Goal: Task Accomplishment & Management: Manage account settings

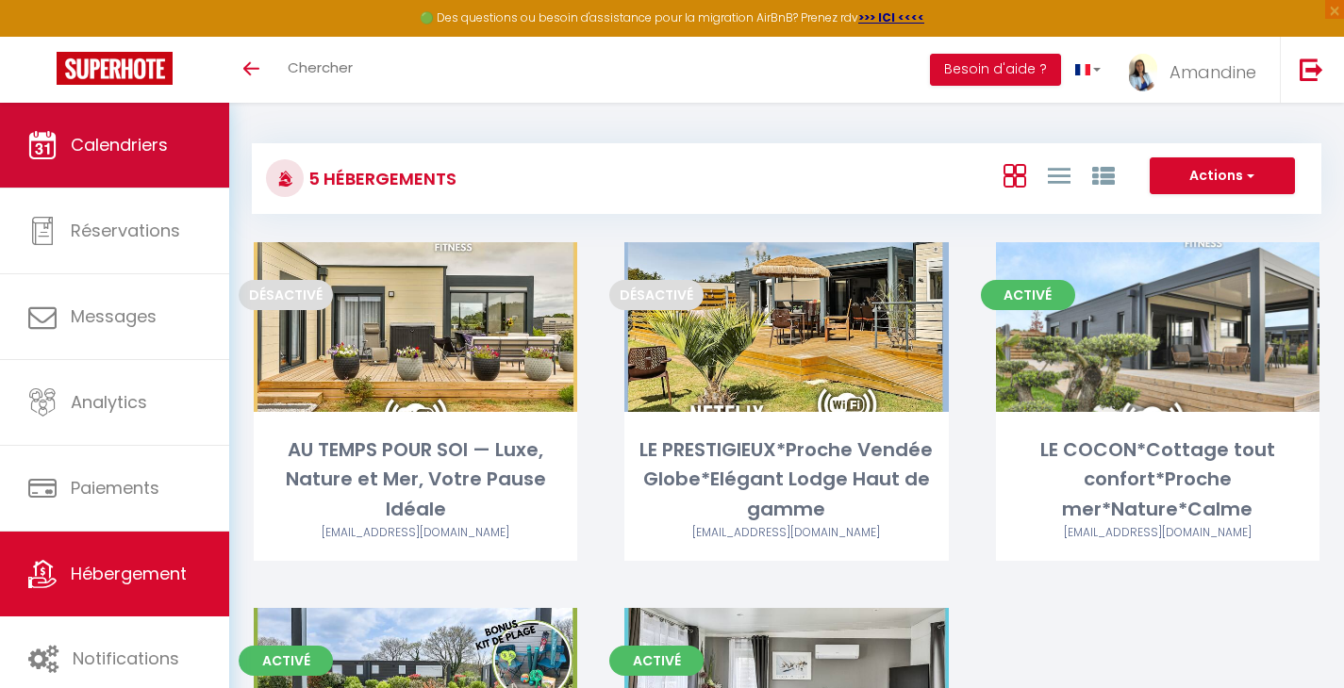
click at [166, 152] on span "Calendriers" at bounding box center [119, 145] width 97 height 24
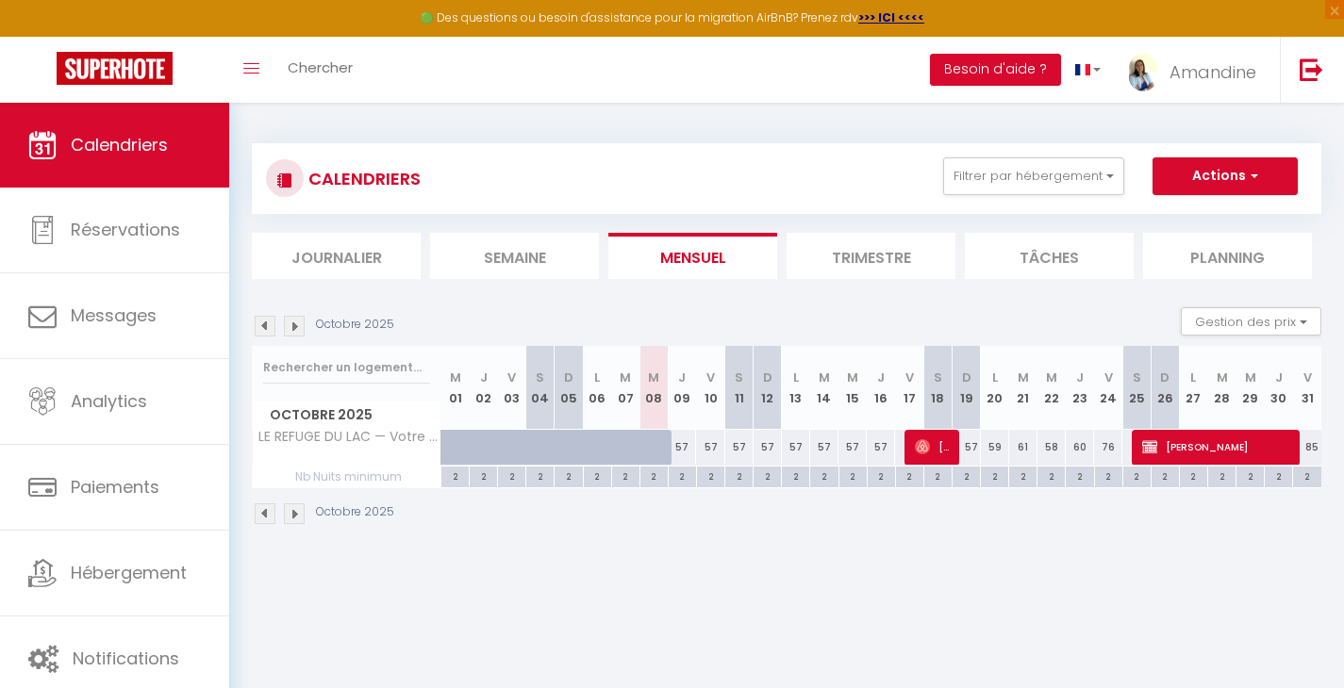
click at [298, 514] on img at bounding box center [294, 514] width 21 height 21
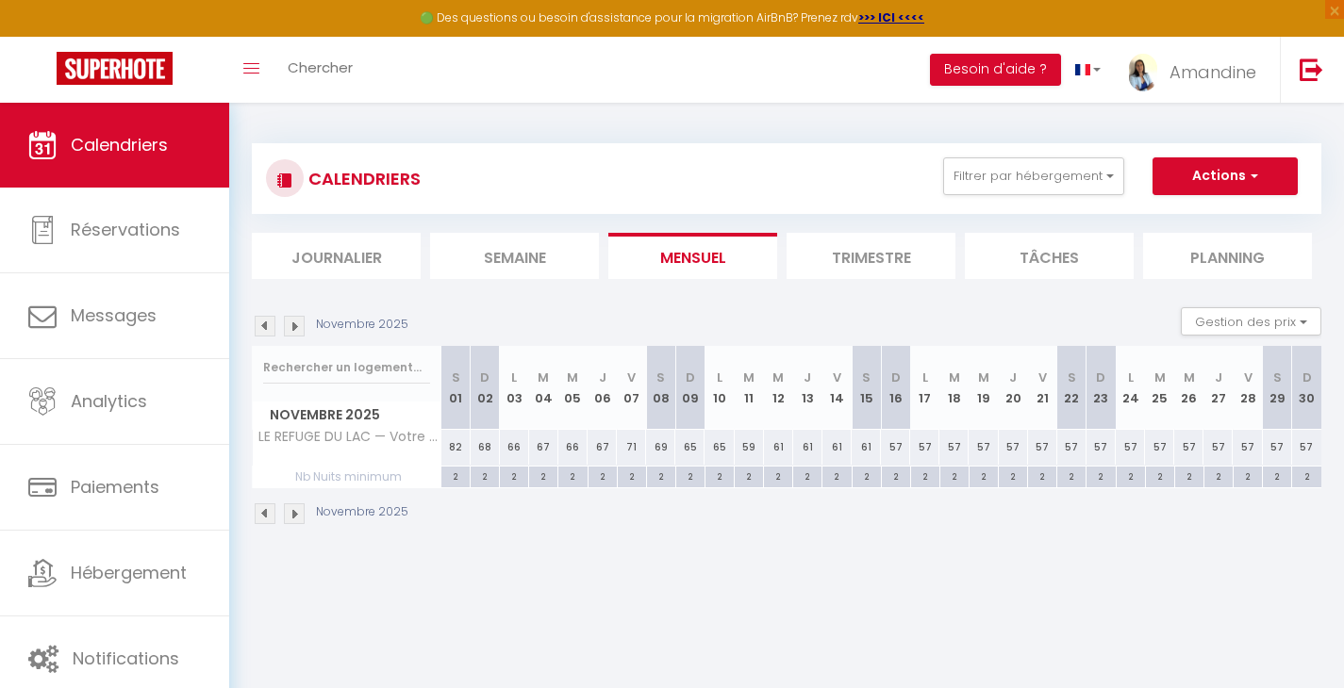
click at [263, 515] on img at bounding box center [265, 514] width 21 height 21
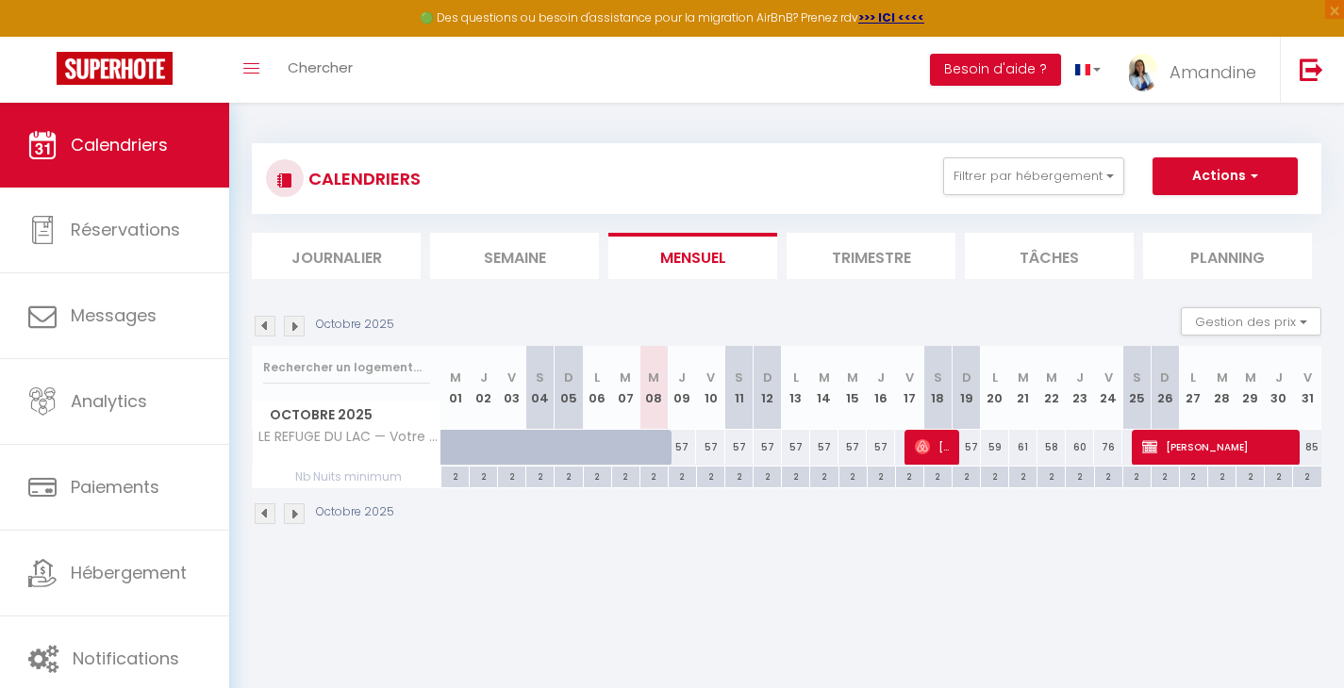
click at [1234, 169] on button "Actions" at bounding box center [1224, 176] width 145 height 38
click at [1238, 171] on button "Actions" at bounding box center [1224, 176] width 145 height 38
click at [1207, 439] on span "[PERSON_NAME]" at bounding box center [1217, 447] width 151 height 36
select select "OK"
select select "KO"
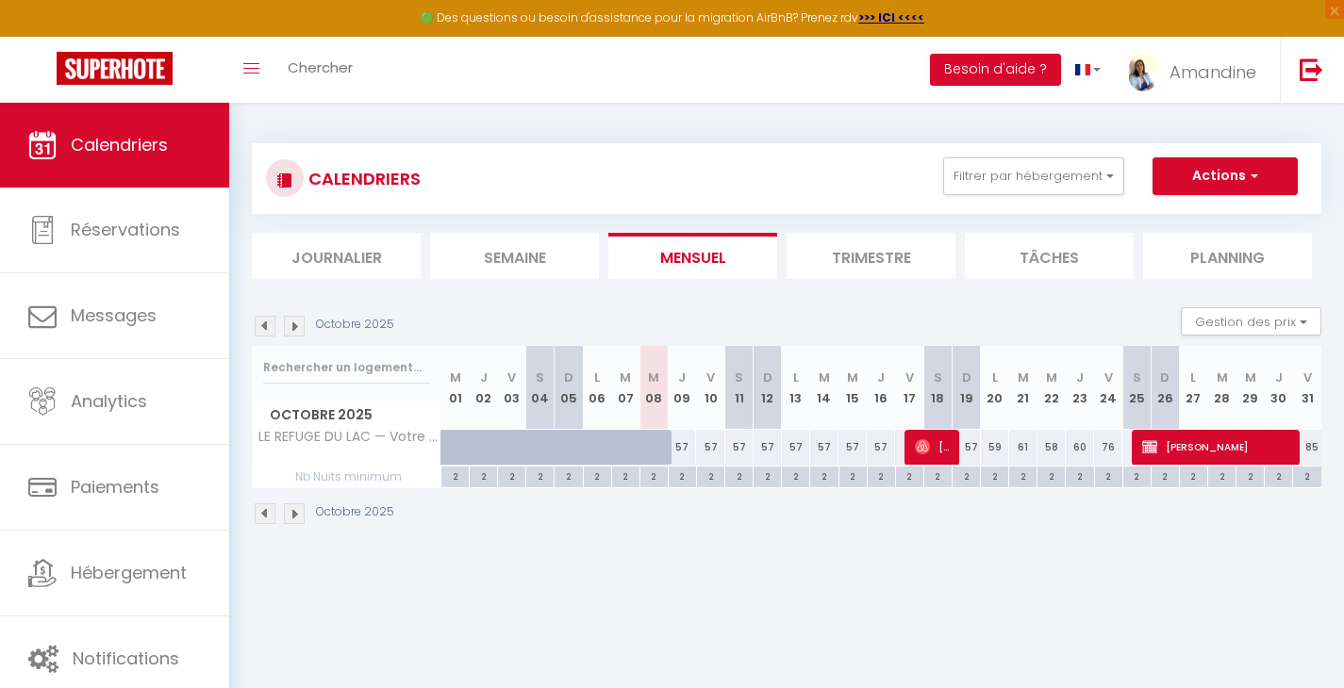
select select "0"
select select "1"
select select
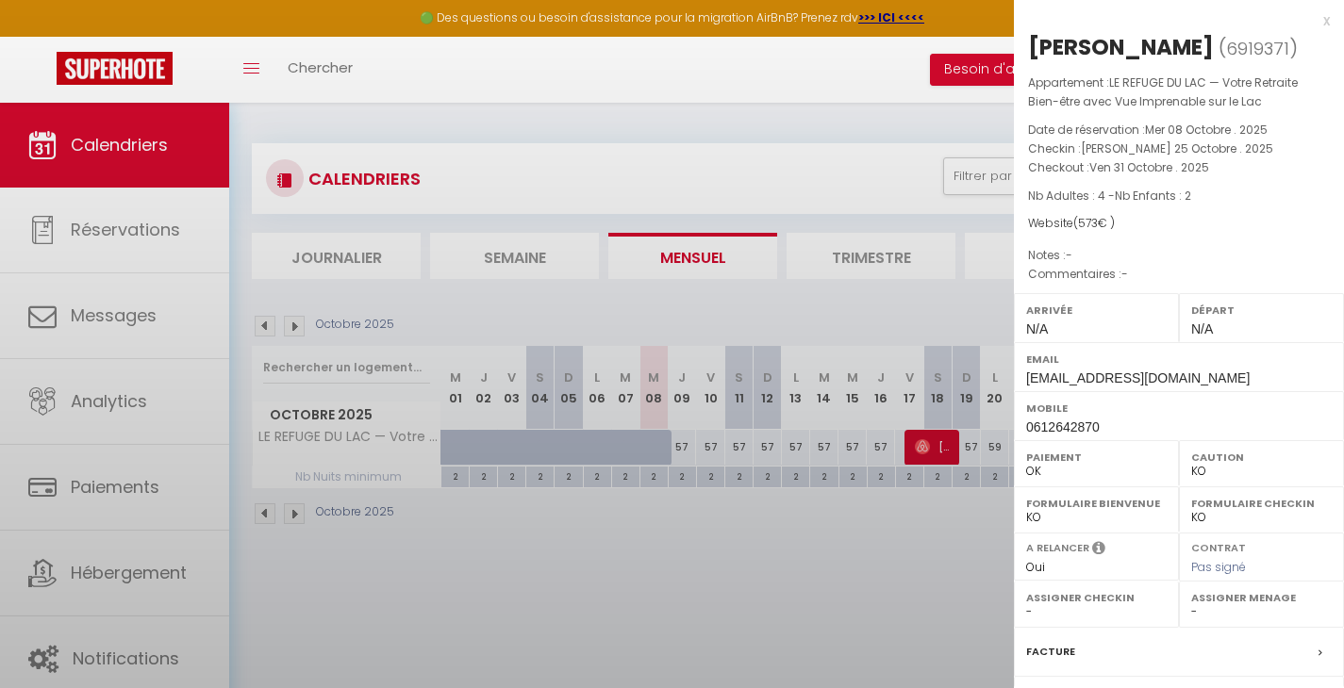
select select "51415"
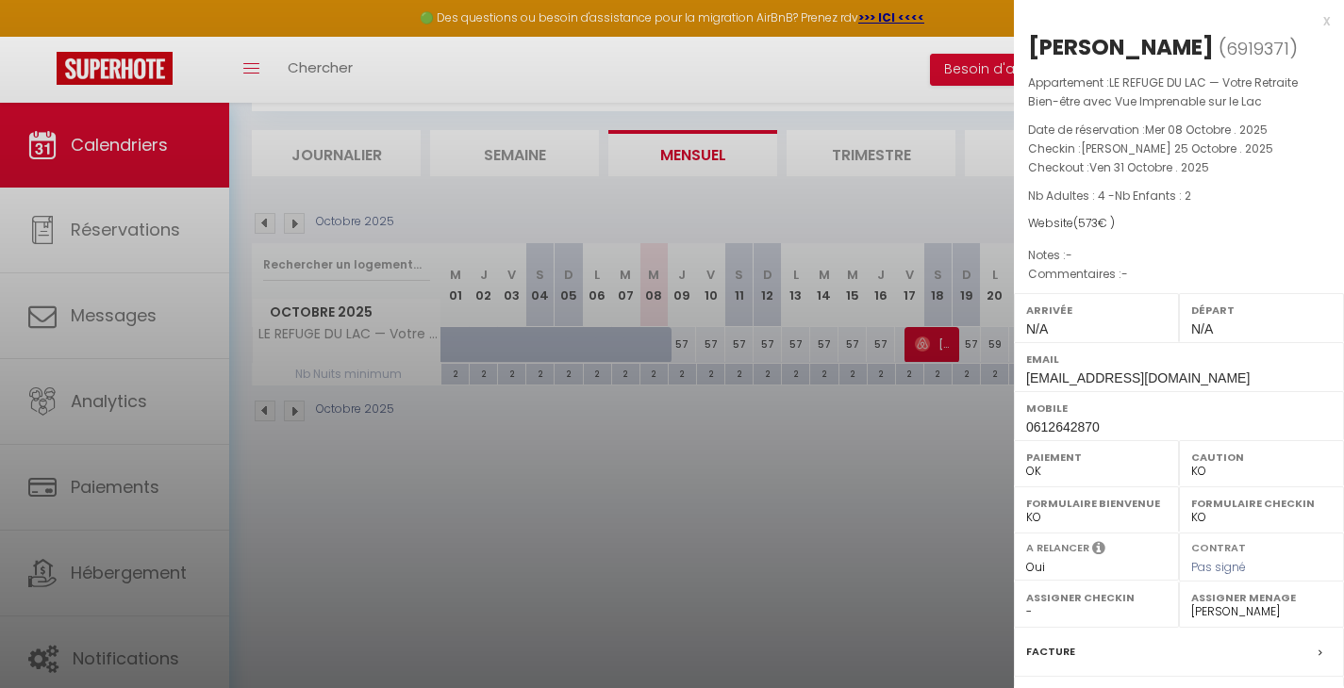
scroll to position [208, 0]
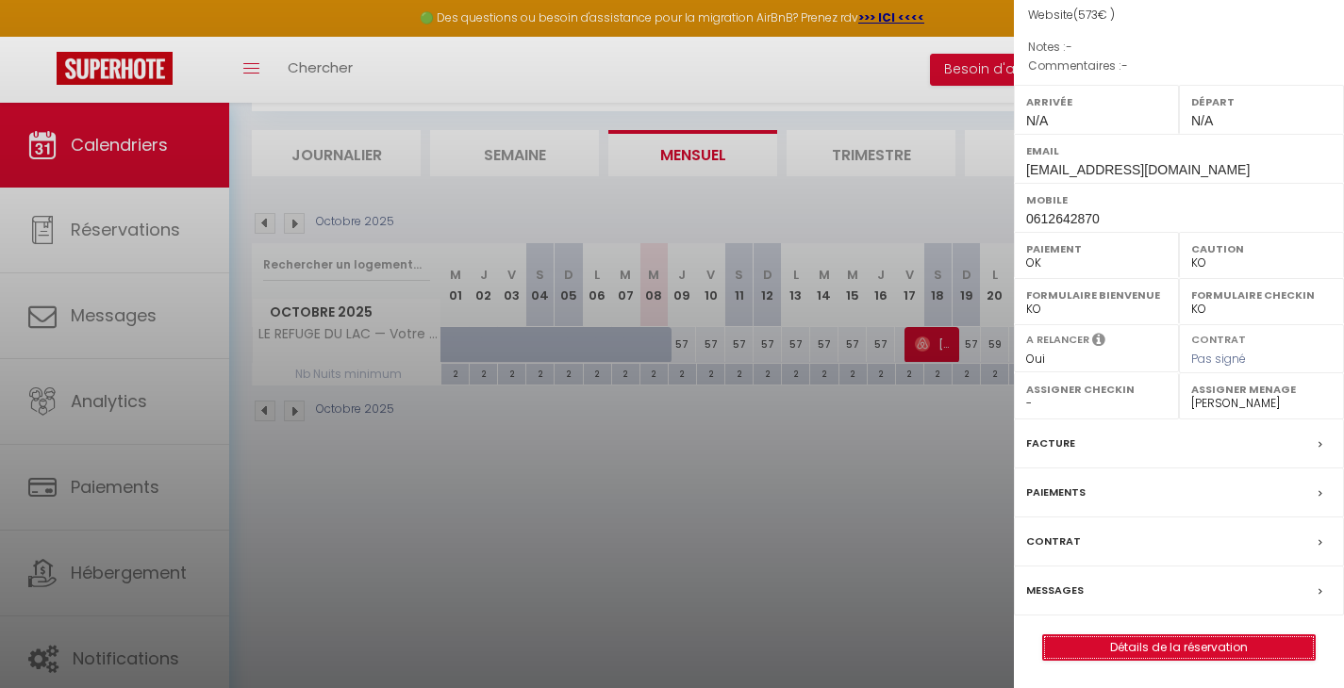
click at [1189, 645] on link "Détails de la réservation" at bounding box center [1179, 648] width 272 height 25
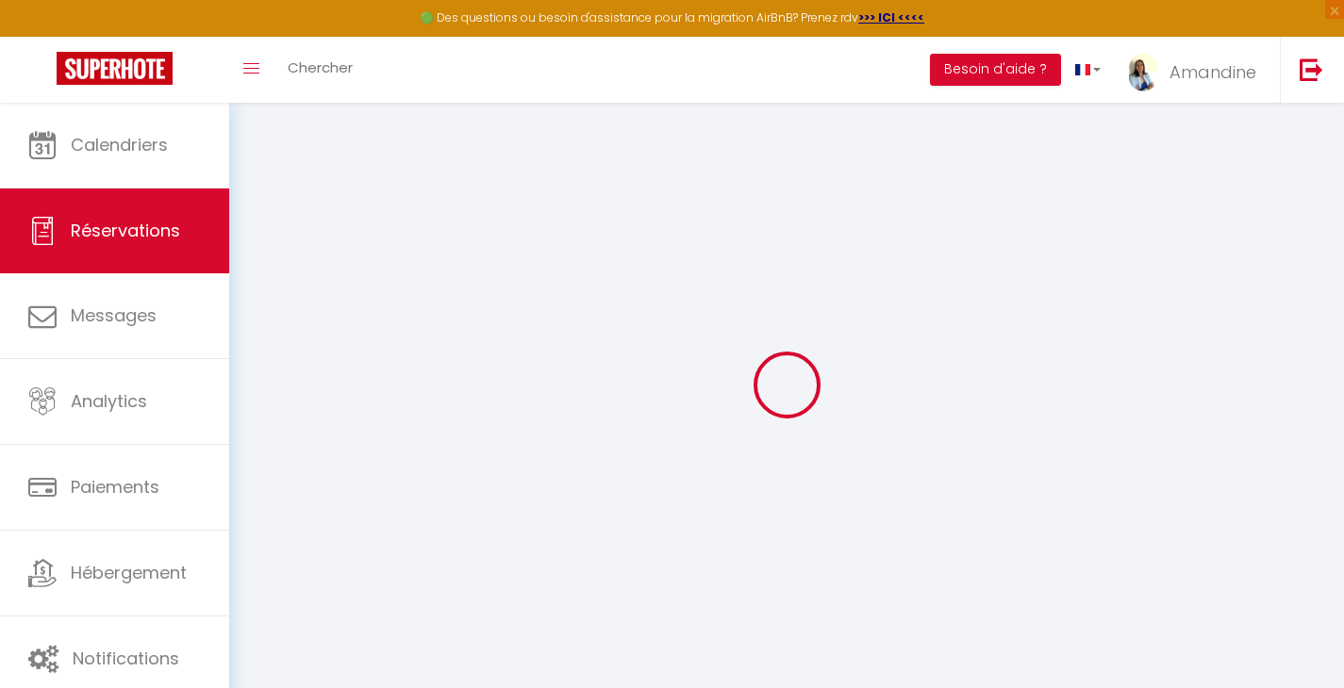
select select
select select "12"
select select "14"
checkbox input "false"
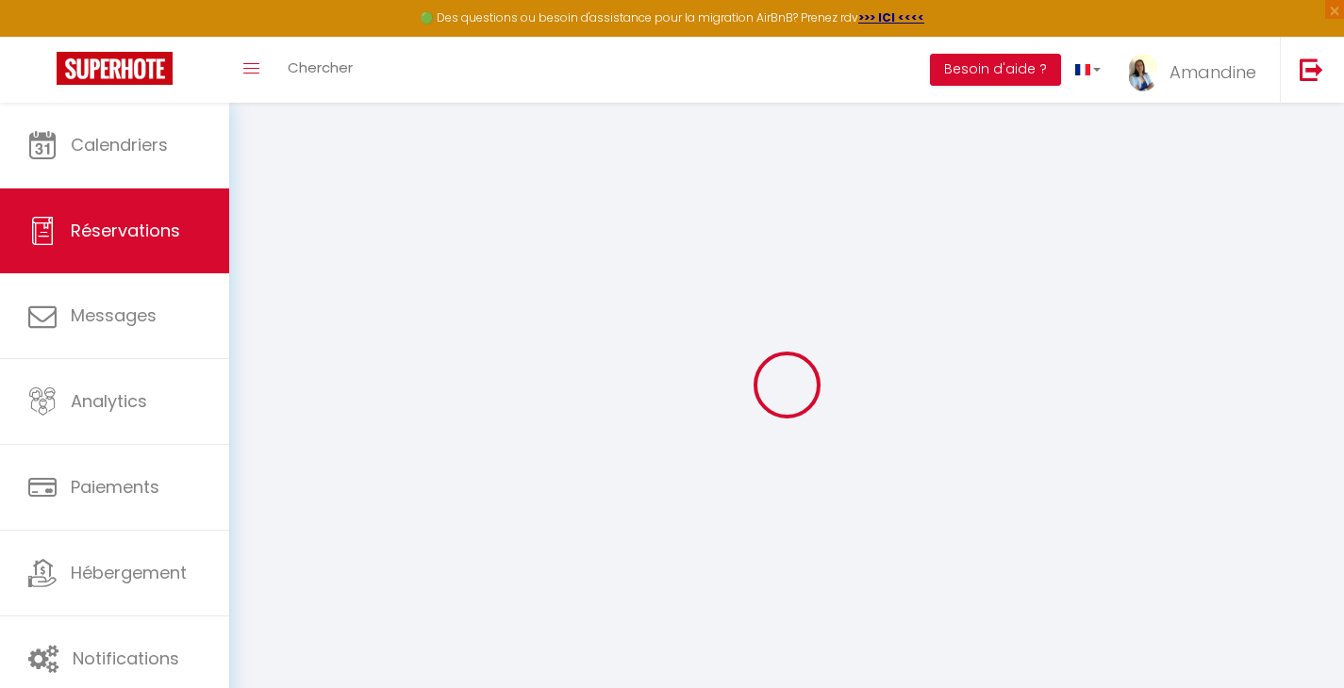
select select
checkbox input "false"
select select
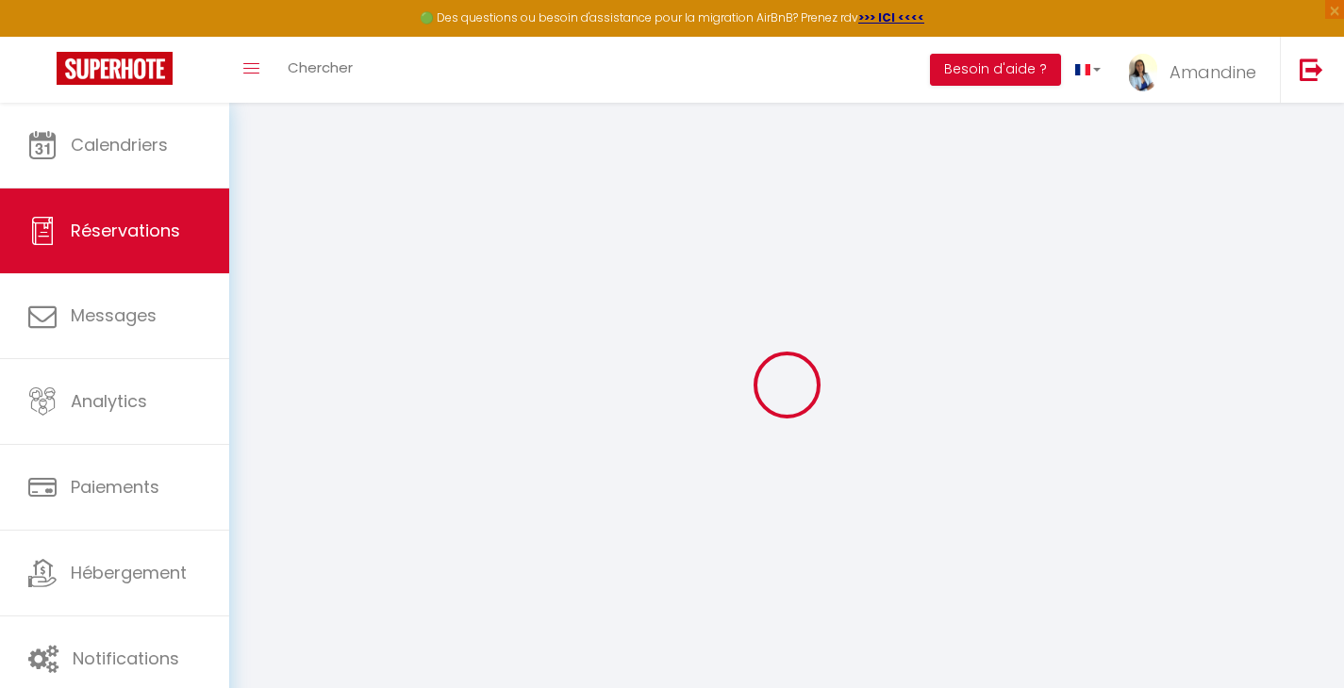
checkbox input "false"
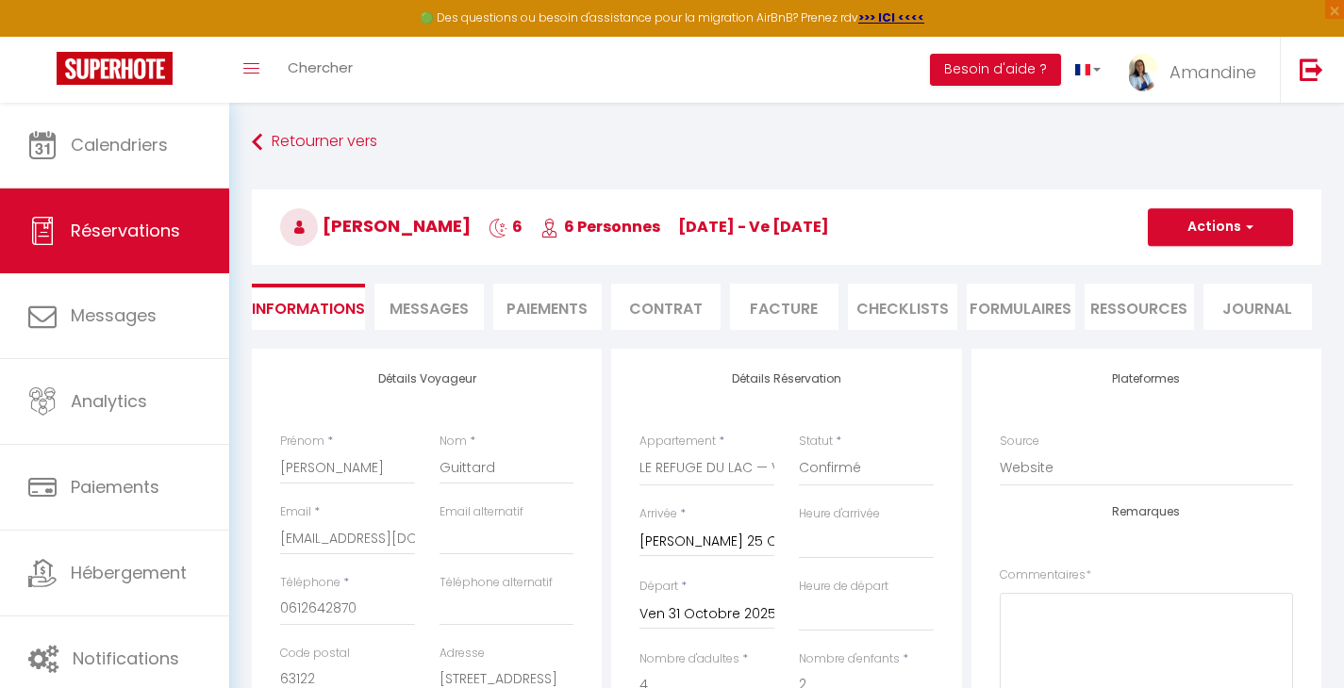
type input "75"
type input "36"
select select
checkbox input "false"
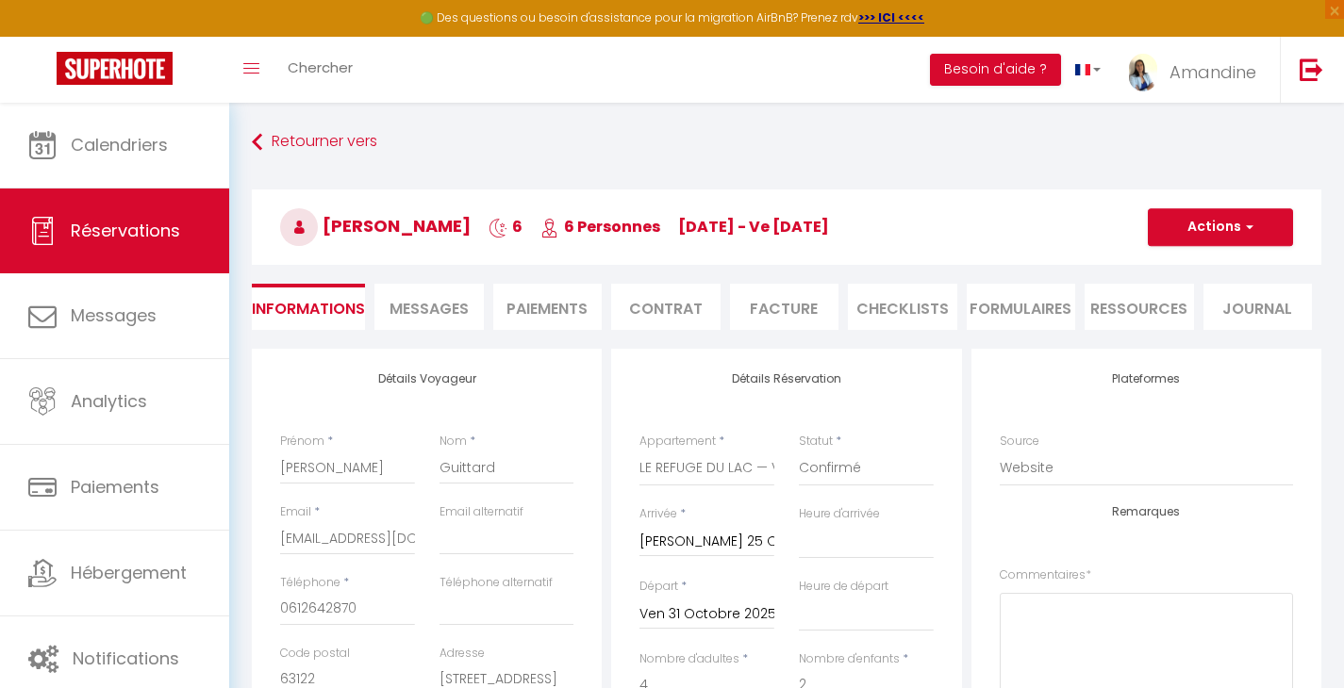
select select
click at [393, 299] on span "Messages" at bounding box center [428, 309] width 79 height 22
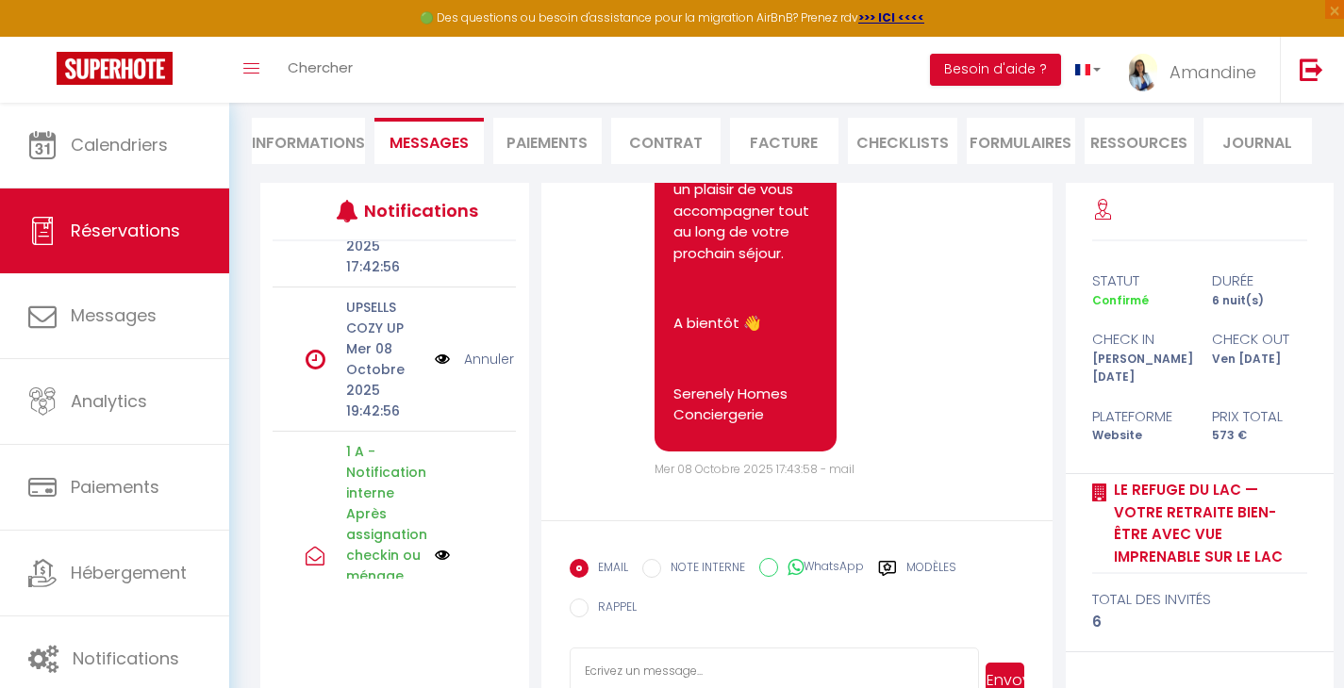
scroll to position [1763, 0]
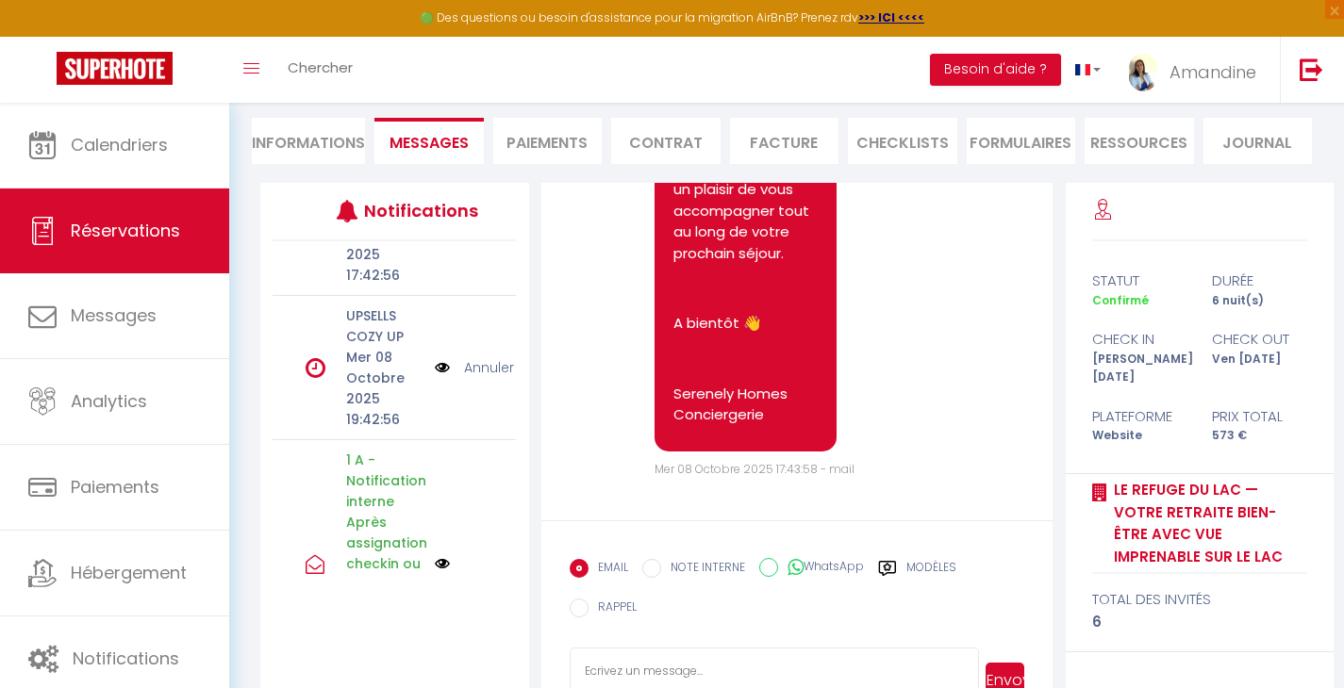
click at [435, 364] on img at bounding box center [442, 367] width 15 height 21
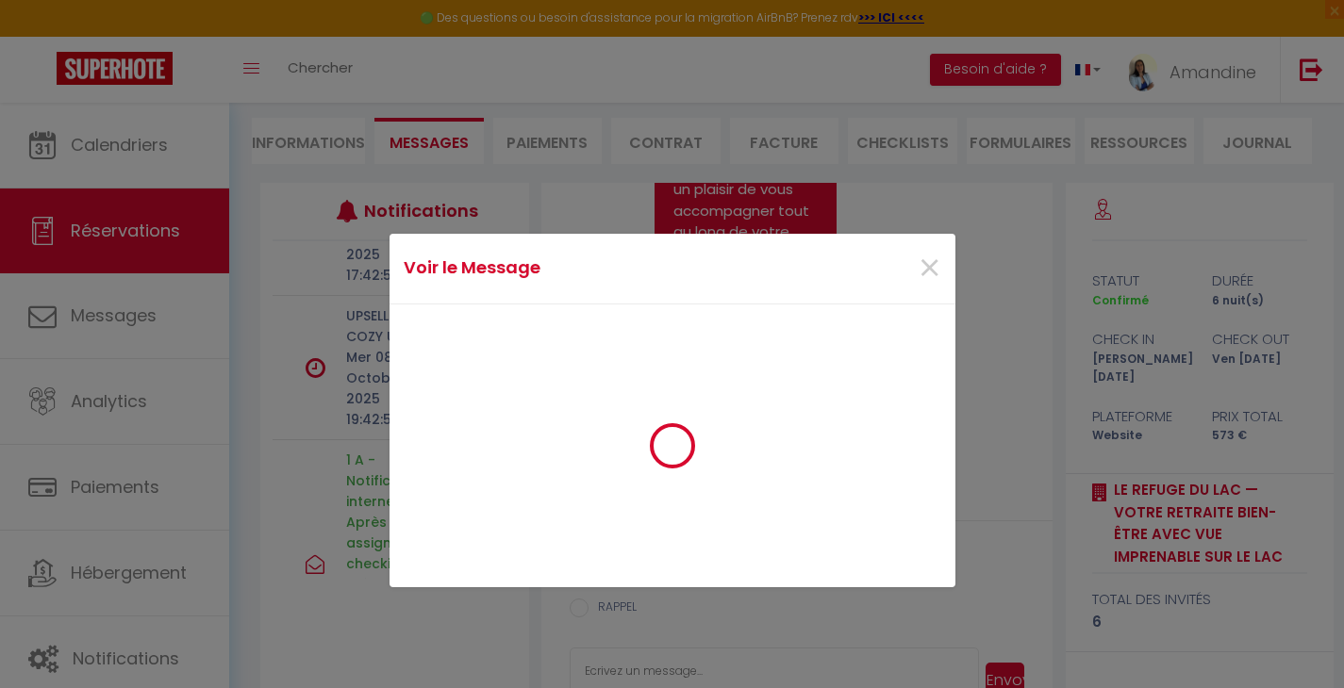
scroll to position [1742, 0]
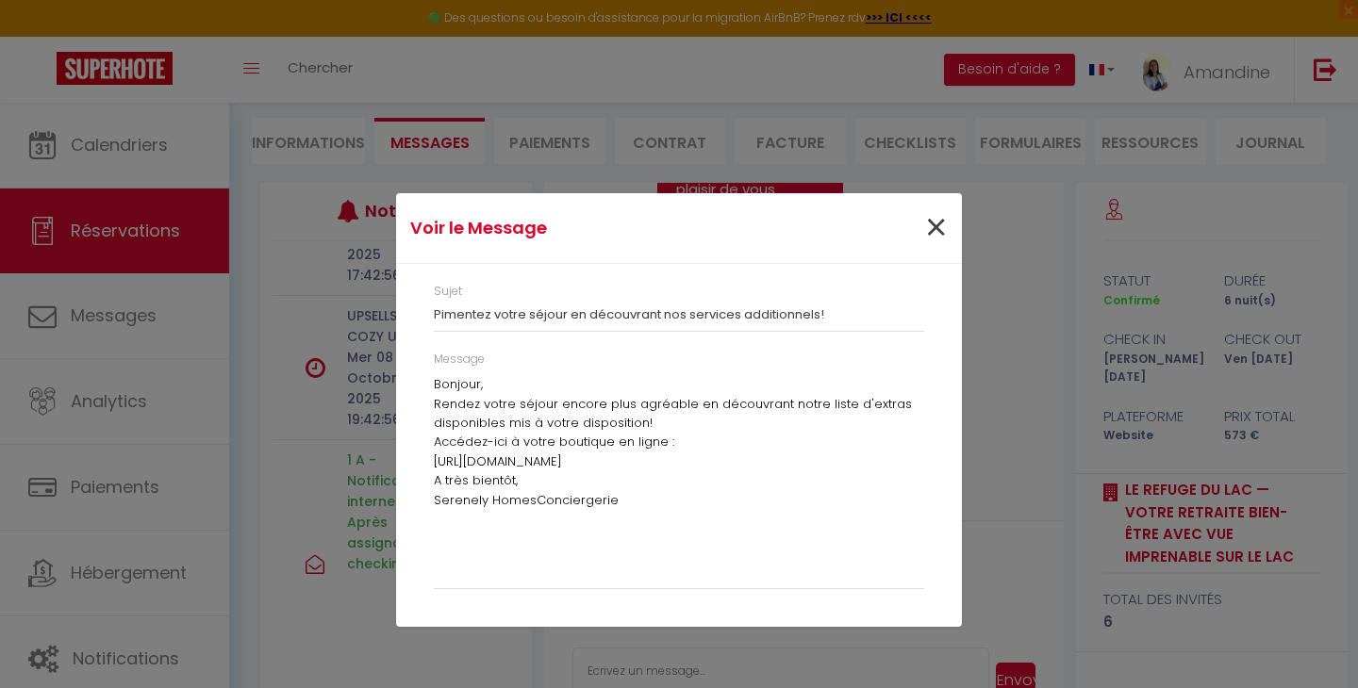
click at [939, 224] on span "×" at bounding box center [936, 228] width 24 height 57
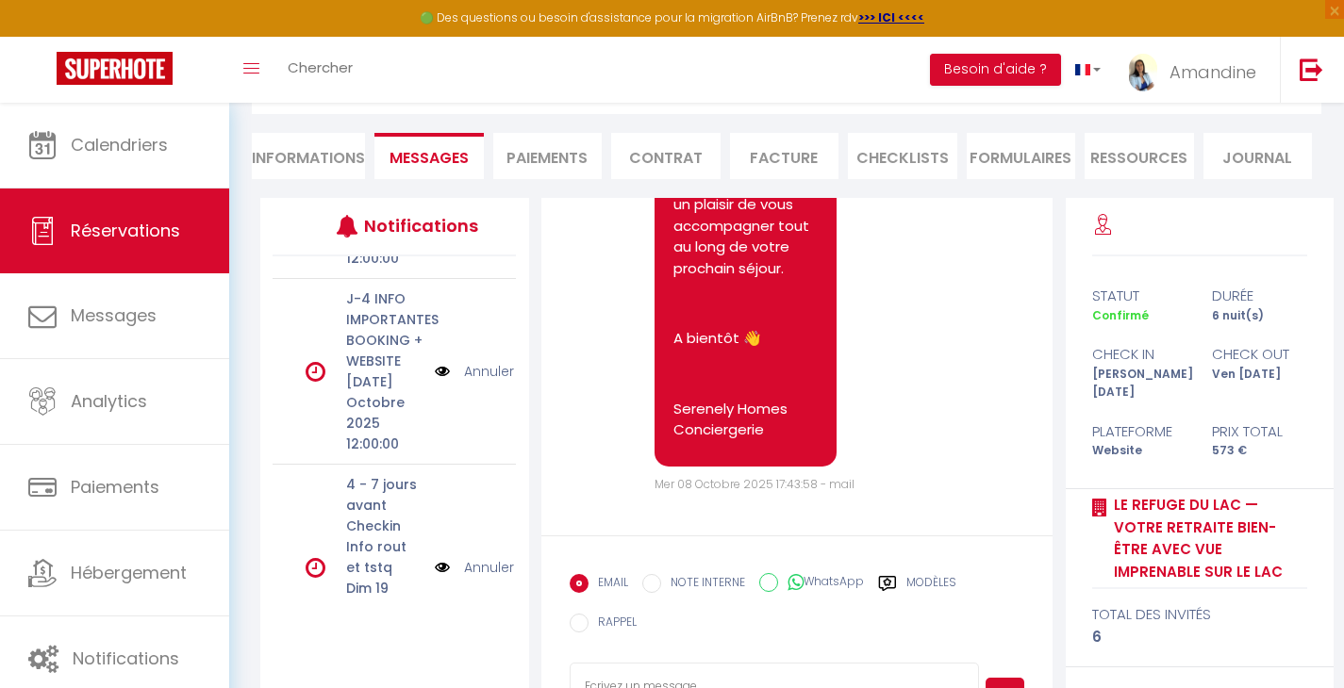
scroll to position [982, 0]
click at [306, 153] on li "Informations" at bounding box center [308, 156] width 113 height 46
select select
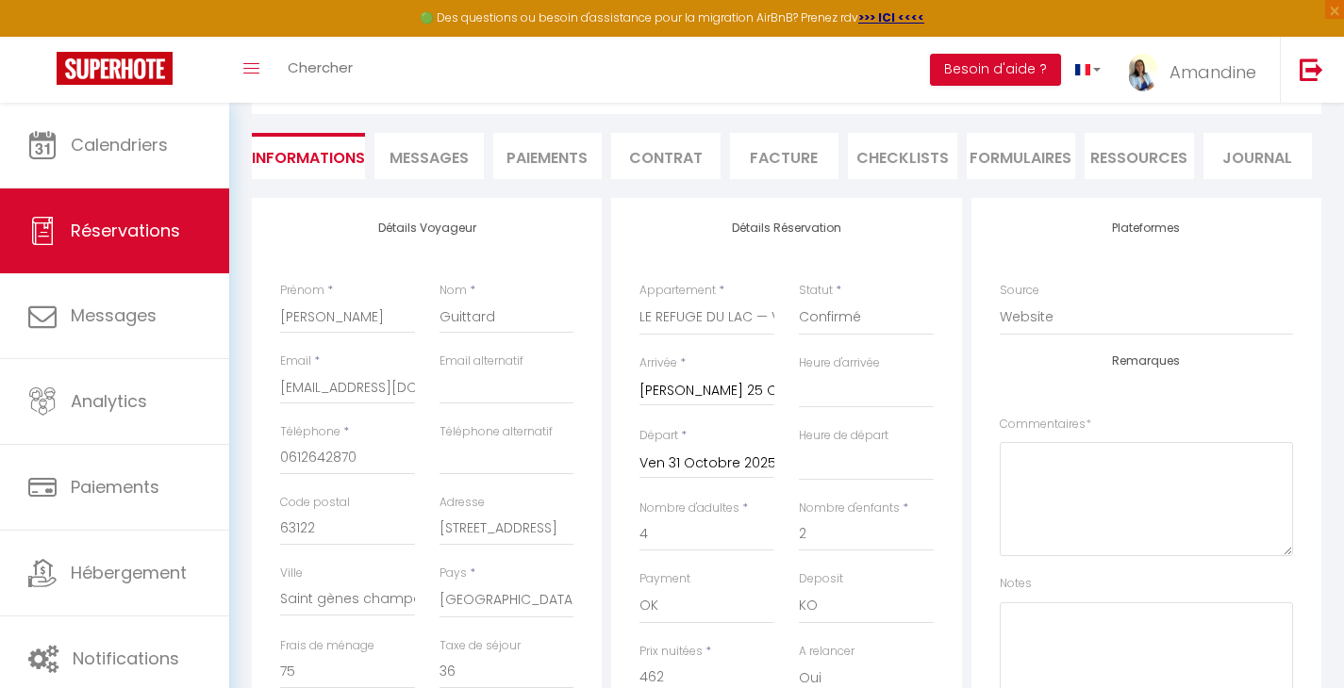
select select
checkbox input "false"
select select
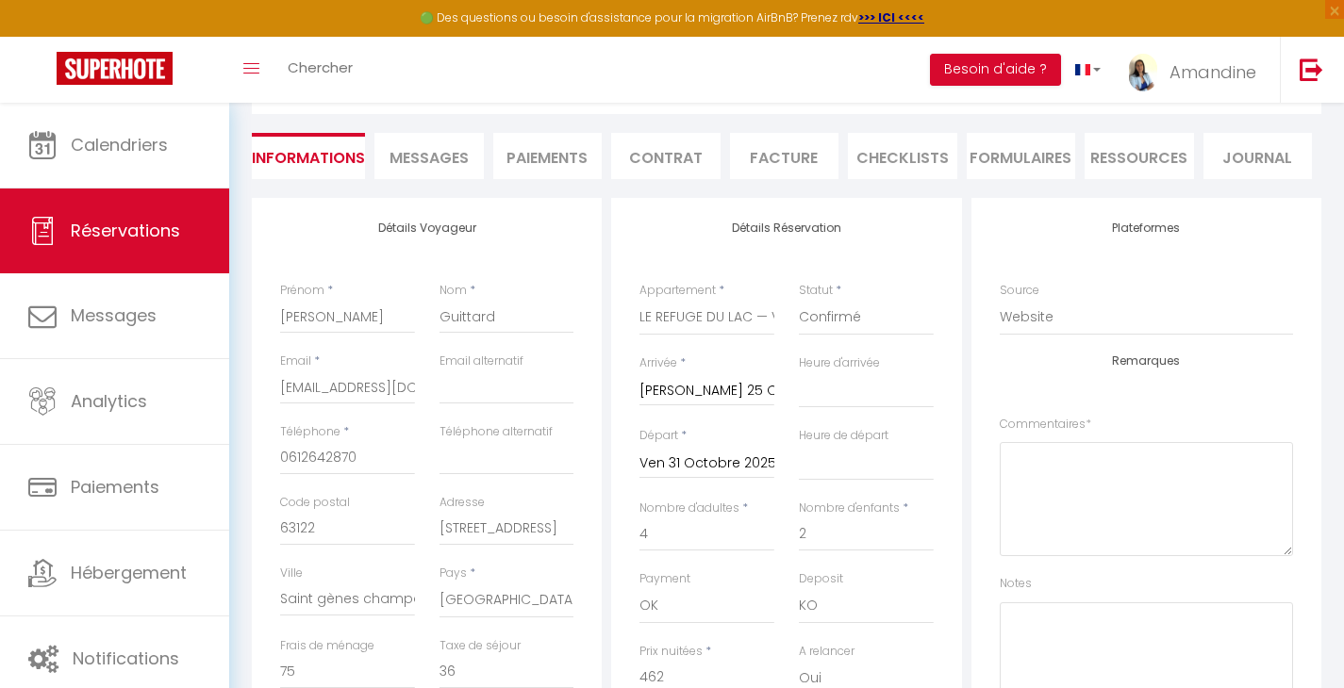
checkbox input "false"
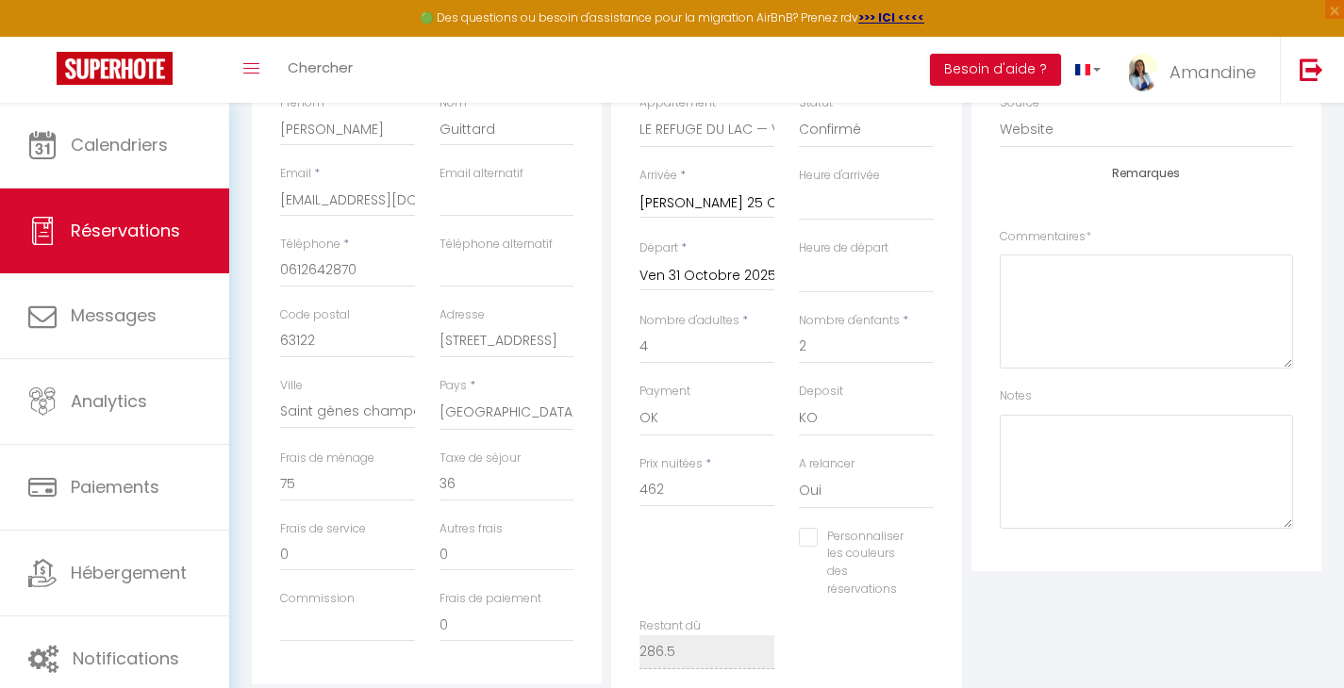
scroll to position [347, 0]
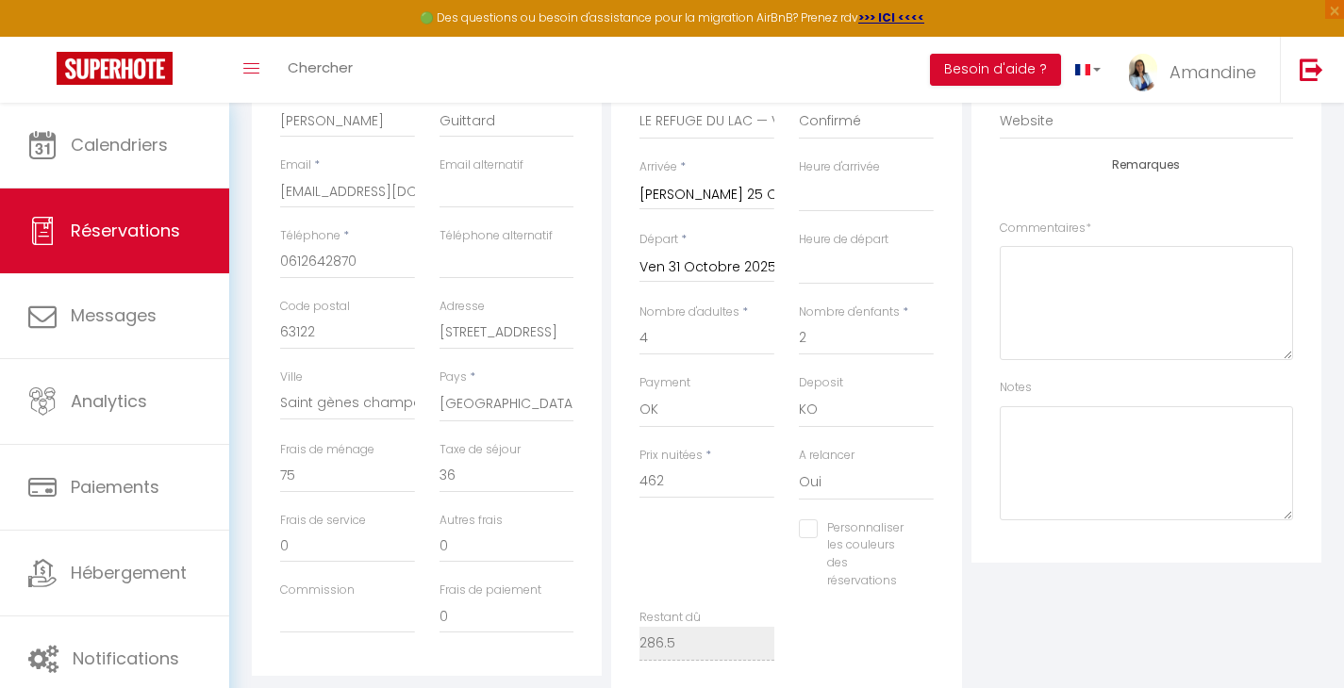
select select
checkbox input "false"
select select
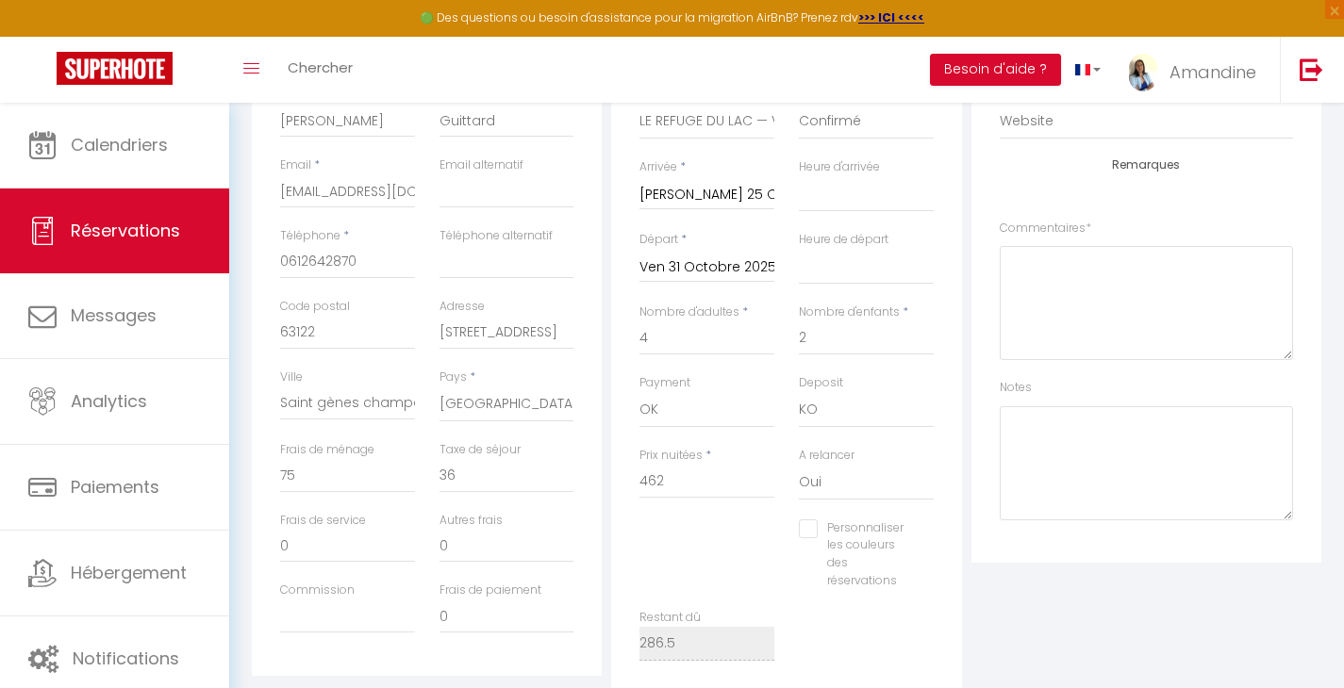
checkbox input "false"
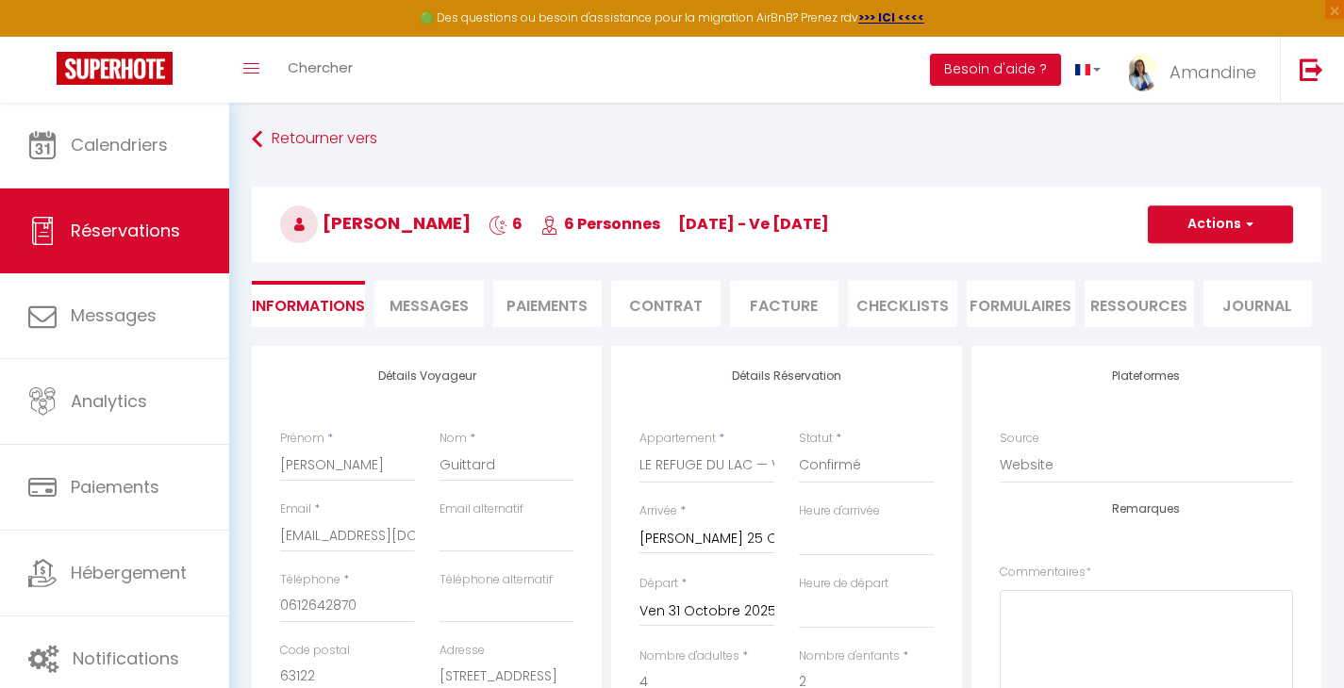
scroll to position [0, 0]
